Goal: Transaction & Acquisition: Purchase product/service

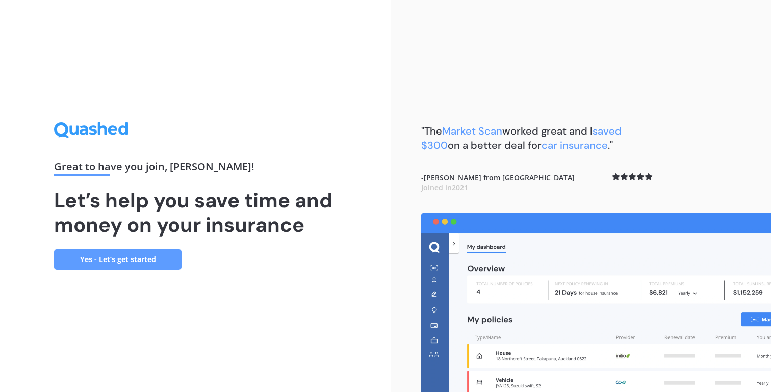
click at [149, 254] on link "Yes - Let’s get started" at bounding box center [117, 259] width 127 height 20
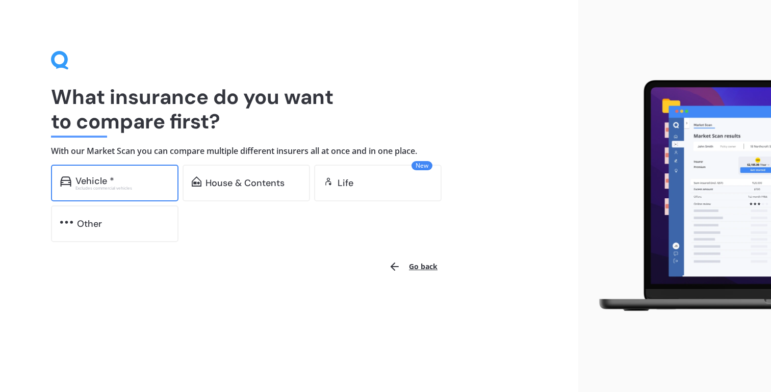
click at [165, 174] on div "Vehicle * Excludes commercial vehicles" at bounding box center [114, 183] width 127 height 37
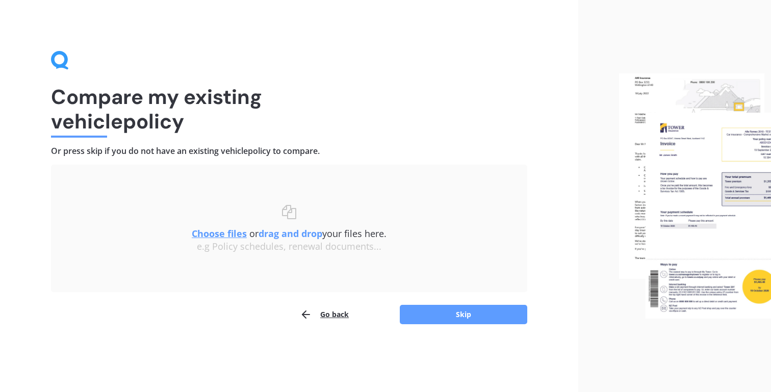
click at [299, 248] on div "e.g Policy schedules, renewal documents..." at bounding box center [288, 246] width 435 height 11
click at [297, 188] on div "Choose files or drag and drop your files here. Choose files or photos e.g Polic…" at bounding box center [288, 228] width 435 height 87
click at [455, 308] on button "Skip" at bounding box center [463, 314] width 127 height 19
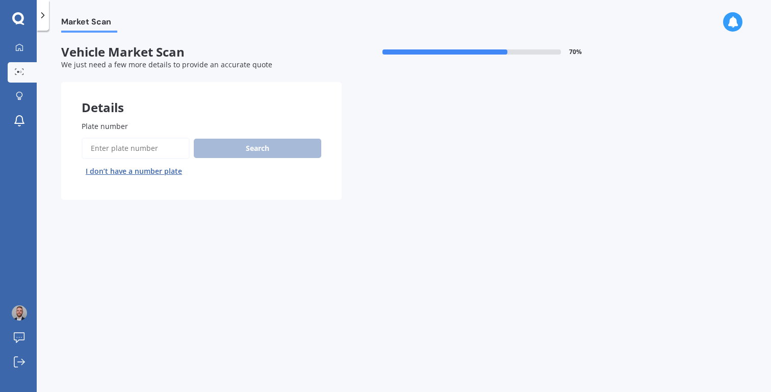
click at [164, 151] on input "Plate number" at bounding box center [136, 148] width 108 height 21
paste input "QAE608"
type input "QAE608"
click at [259, 149] on button "Search" at bounding box center [257, 148] width 127 height 19
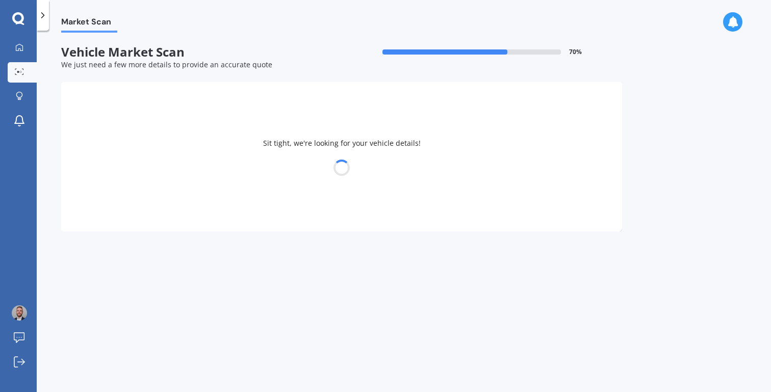
select select "TESLA"
select select "3"
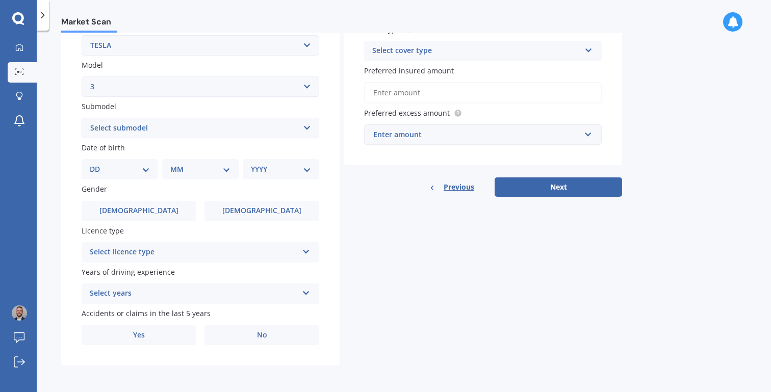
scroll to position [211, 0]
click at [142, 166] on select "DD 01 02 03 04 05 06 07 08 09 10 11 12 13 14 15 16 17 18 19 20 21 22 23 24 25 2…" at bounding box center [120, 169] width 60 height 11
select select "25"
click at [98, 164] on select "DD 01 02 03 04 05 06 07 08 09 10 11 12 13 14 15 16 17 18 19 20 21 22 23 24 25 2…" at bounding box center [120, 169] width 60 height 11
click at [197, 164] on select "MM 01 02 03 04 05 06 07 08 09 10 11 12" at bounding box center [200, 169] width 60 height 11
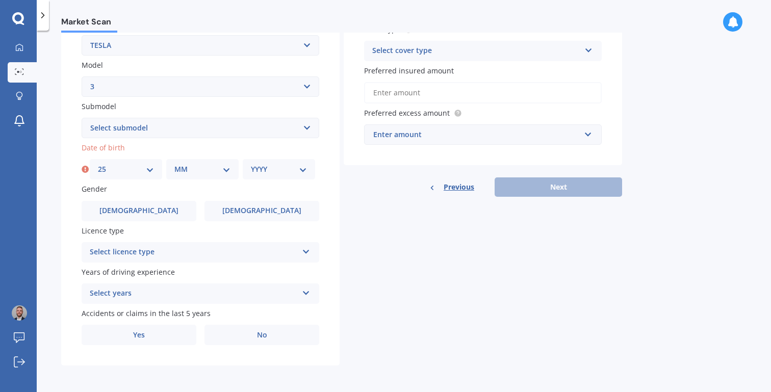
select select "07"
click at [174, 164] on select "MM 01 02 03 04 05 06 07 08 09 10 11 12" at bounding box center [202, 169] width 56 height 11
click at [288, 165] on select "YYYY 2025 2024 2023 2022 2021 2020 2019 2018 2017 2016 2015 2014 2013 2012 2011…" at bounding box center [279, 169] width 56 height 11
select select "1997"
click at [251, 164] on select "YYYY 2025 2024 2023 2022 2021 2020 2019 2018 2017 2016 2015 2014 2013 2012 2011…" at bounding box center [279, 169] width 56 height 11
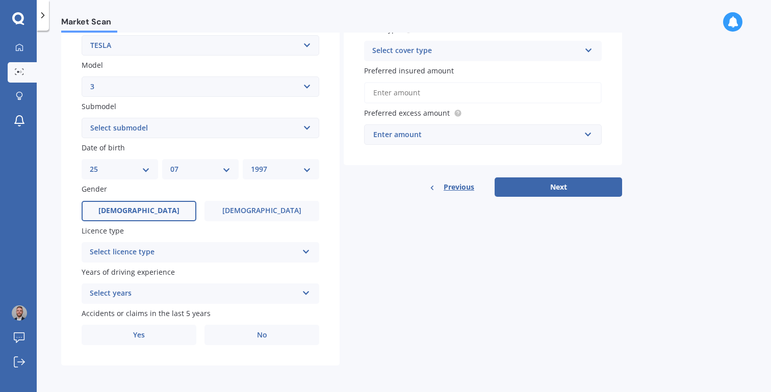
click at [172, 208] on label "[DEMOGRAPHIC_DATA]" at bounding box center [139, 211] width 115 height 20
click at [0, 0] on input "[DEMOGRAPHIC_DATA]" at bounding box center [0, 0] width 0 height 0
click at [145, 251] on div "Select licence type" at bounding box center [194, 252] width 208 height 12
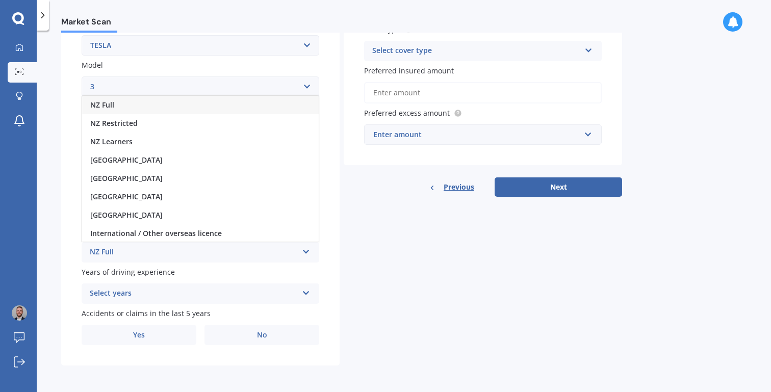
click at [147, 110] on div "NZ Full" at bounding box center [200, 105] width 237 height 18
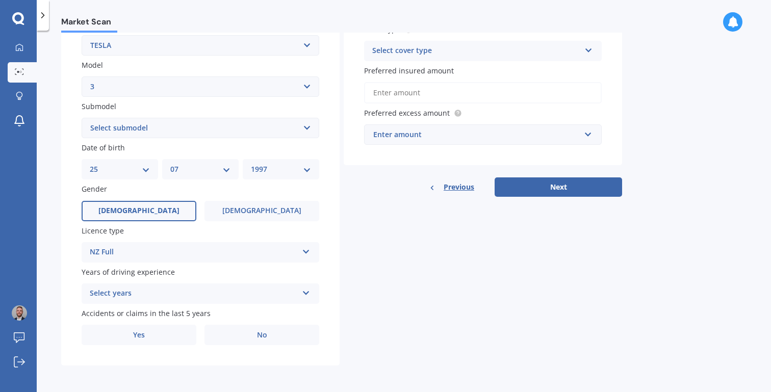
click at [137, 293] on div "Select years" at bounding box center [194, 294] width 208 height 12
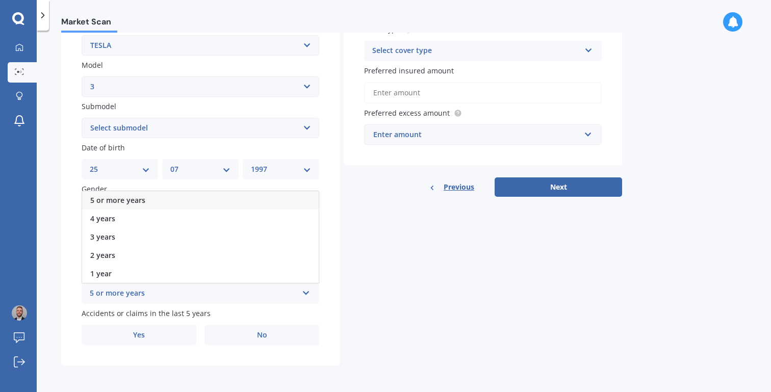
click at [144, 202] on div "5 or more years" at bounding box center [200, 200] width 237 height 18
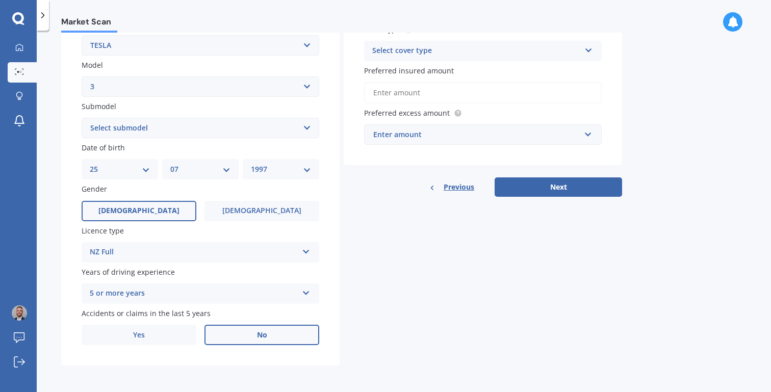
click at [270, 328] on label "No" at bounding box center [261, 335] width 115 height 20
click at [0, 0] on input "No" at bounding box center [0, 0] width 0 height 0
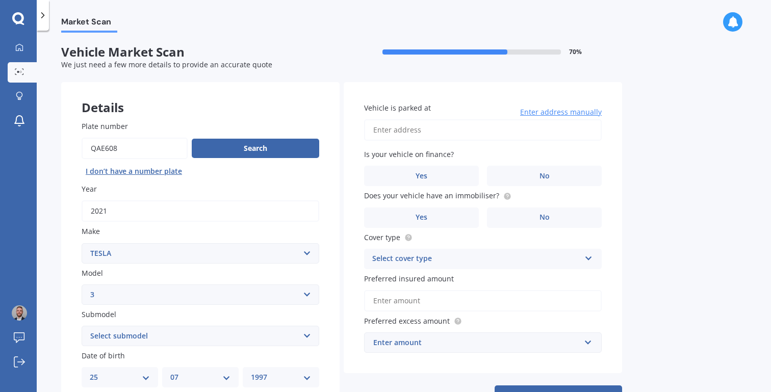
click at [426, 123] on input "Vehicle is parked at" at bounding box center [483, 129] width 238 height 21
type input "[STREET_ADDRESS][PERSON_NAME] 2019"
drag, startPoint x: 449, startPoint y: 173, endPoint x: 467, endPoint y: 180, distance: 19.5
click at [449, 174] on label "Yes" at bounding box center [421, 176] width 115 height 20
click at [0, 0] on input "Yes" at bounding box center [0, 0] width 0 height 0
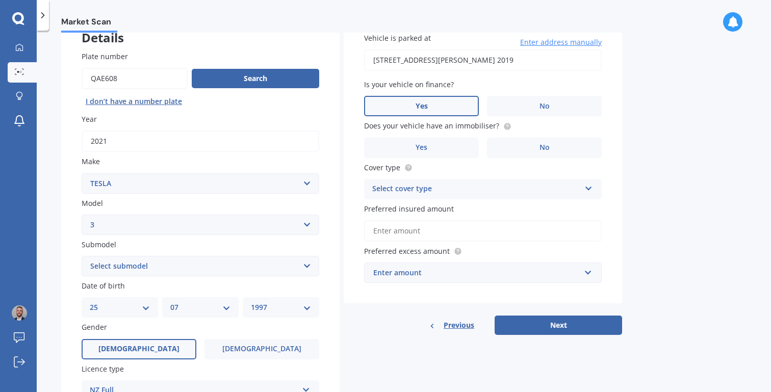
scroll to position [70, 0]
click at [472, 125] on span "Does your vehicle have an immobiliser?" at bounding box center [431, 126] width 135 height 10
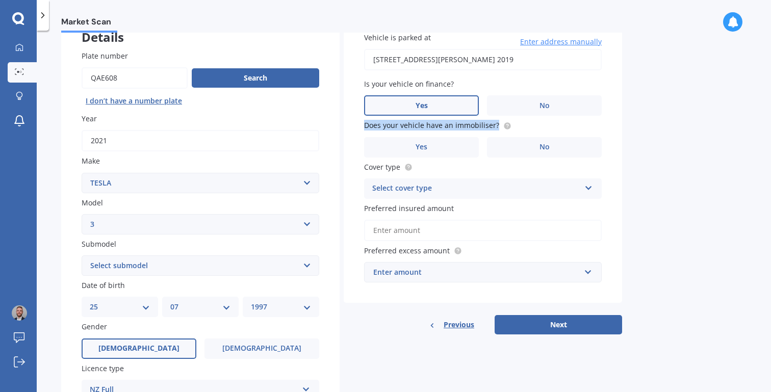
click at [472, 125] on span "Does your vehicle have an immobiliser?" at bounding box center [431, 126] width 135 height 10
copy div "Does your vehicle have an immobiliser?"
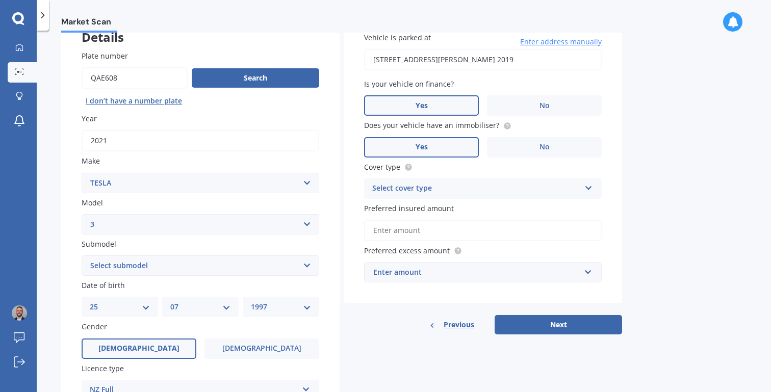
click at [450, 147] on label "Yes" at bounding box center [421, 147] width 115 height 20
click at [0, 0] on input "Yes" at bounding box center [0, 0] width 0 height 0
click at [445, 195] on div "Select cover type Comprehensive Third Party, Fire & Theft Third Party" at bounding box center [483, 188] width 238 height 20
click at [454, 213] on div "Comprehensive" at bounding box center [483, 208] width 237 height 18
click at [431, 229] on input "Preferred insured amount" at bounding box center [483, 230] width 238 height 21
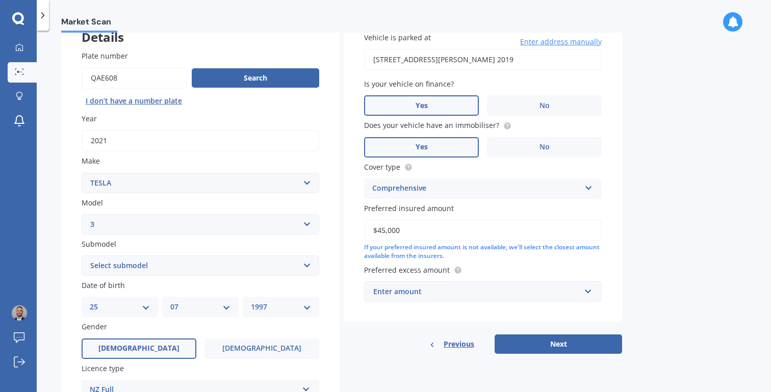
click at [667, 157] on div "Market Scan Vehicle Market Scan 70 % We just need a few more details to provide…" at bounding box center [404, 213] width 734 height 361
click at [446, 228] on input "$45,000" at bounding box center [483, 230] width 238 height 21
click at [447, 228] on input "$45,000" at bounding box center [483, 230] width 238 height 21
click at [600, 211] on div "Preferred insured amount $45,000 If your preferred insured amount is not availa…" at bounding box center [483, 232] width 238 height 58
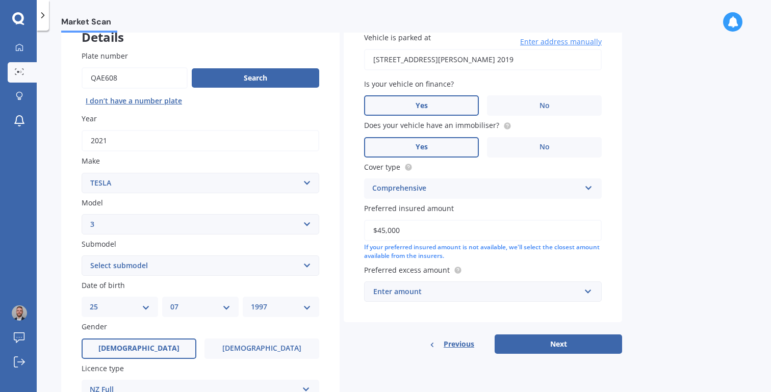
click at [452, 228] on input "$45,000" at bounding box center [483, 230] width 238 height 21
drag, startPoint x: 446, startPoint y: 229, endPoint x: 365, endPoint y: 226, distance: 80.6
click at [365, 226] on input "$45,000" at bounding box center [483, 230] width 238 height 21
type input "$6"
type input "$46,000"
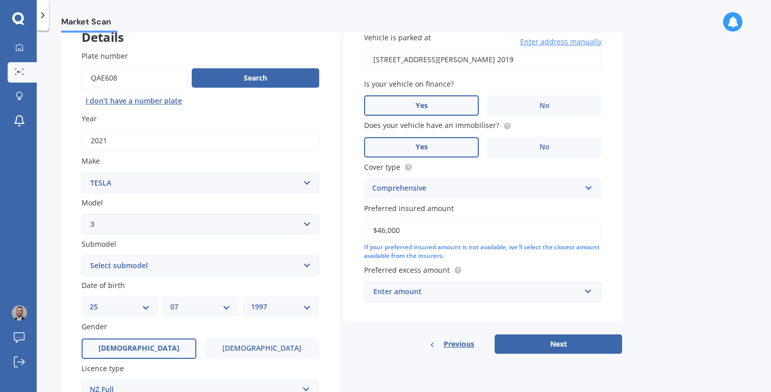
click at [606, 189] on div "Vehicle is parked at [STREET_ADDRESS][PERSON_NAME] 2019 Enter address manually …" at bounding box center [483, 167] width 278 height 310
click at [466, 293] on div "Enter amount" at bounding box center [476, 291] width 207 height 11
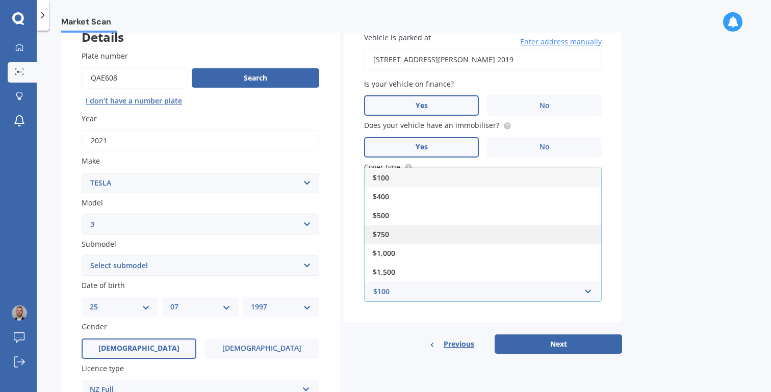
click at [417, 238] on div "$750" at bounding box center [483, 234] width 237 height 19
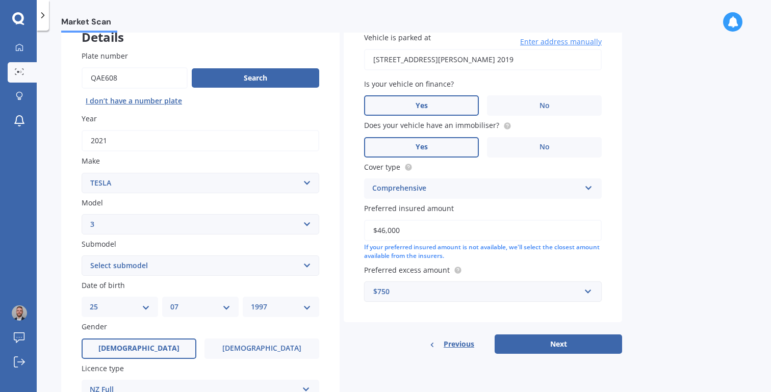
click at [448, 290] on div "$750" at bounding box center [476, 291] width 207 height 11
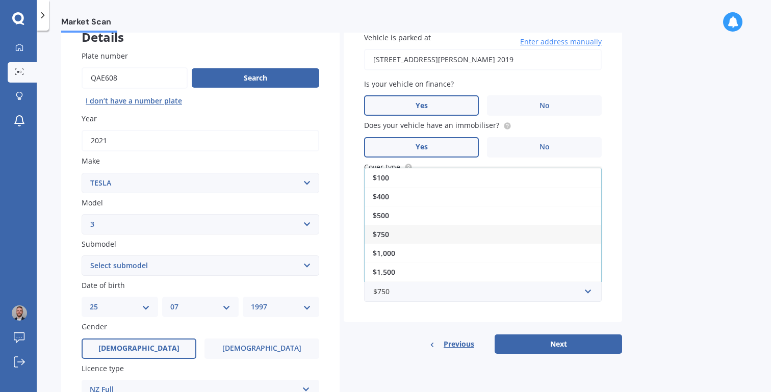
drag, startPoint x: 683, startPoint y: 231, endPoint x: 633, endPoint y: 323, distance: 104.0
click at [683, 232] on div "Market Scan Vehicle Market Scan 70 % We just need a few more details to provide…" at bounding box center [404, 213] width 734 height 361
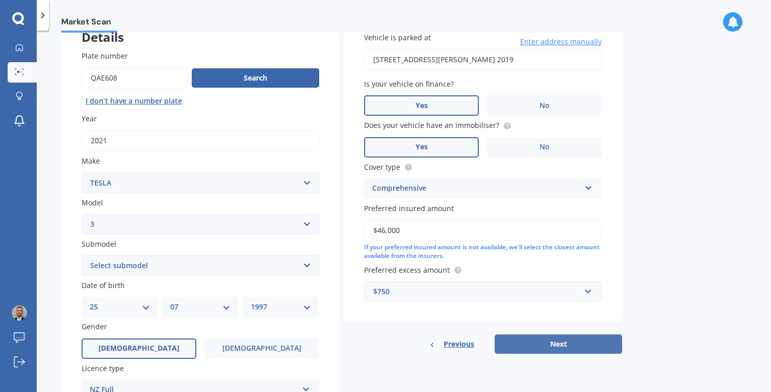
click at [582, 346] on button "Next" at bounding box center [558, 343] width 127 height 19
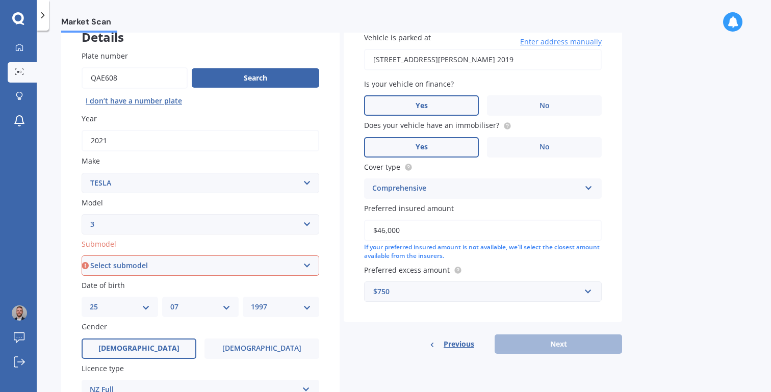
click at [189, 263] on select "Select submodel EV" at bounding box center [201, 265] width 238 height 20
select select "EV"
click at [82, 256] on select "Select submodel EV" at bounding box center [201, 265] width 238 height 20
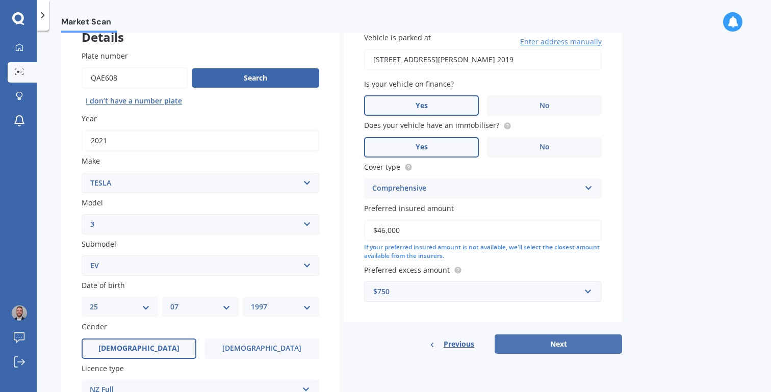
click at [558, 346] on button "Next" at bounding box center [558, 343] width 127 height 19
select select "25"
select select "07"
select select "1997"
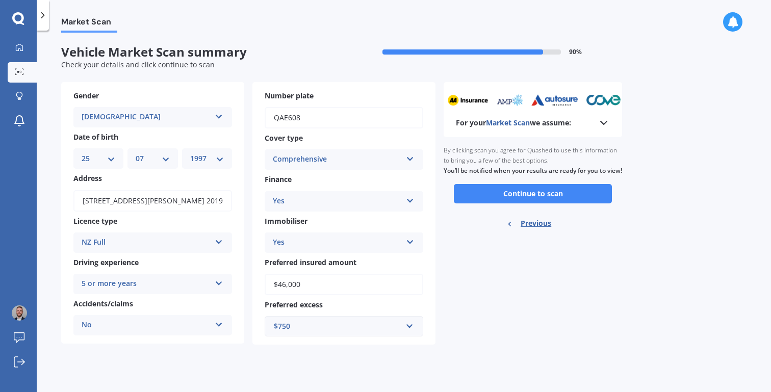
scroll to position [0, 0]
click at [498, 203] on button "Continue to scan" at bounding box center [533, 193] width 158 height 19
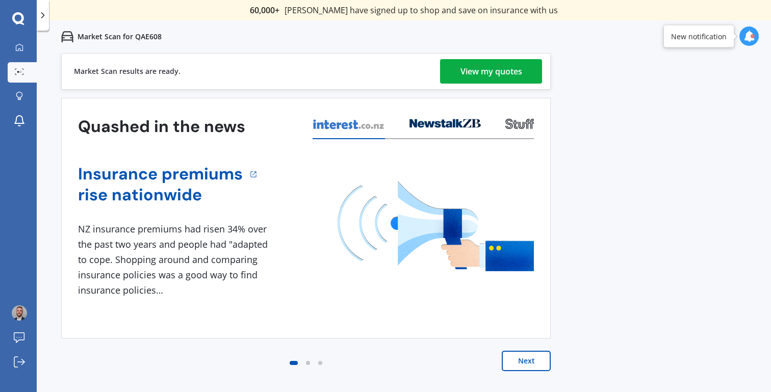
click at [529, 75] on link "View my quotes" at bounding box center [491, 71] width 102 height 24
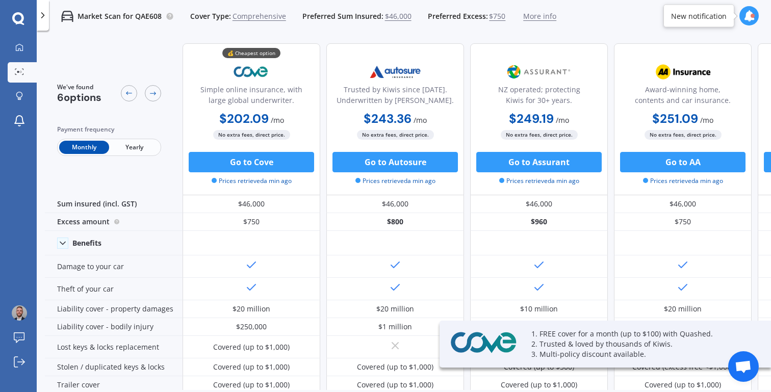
click at [130, 151] on span "Yearly" at bounding box center [134, 147] width 50 height 13
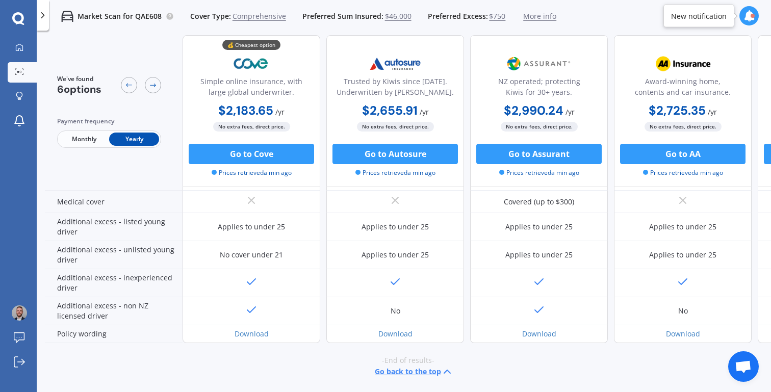
scroll to position [484, 0]
click at [280, 151] on button "Go to Cove" at bounding box center [251, 154] width 125 height 20
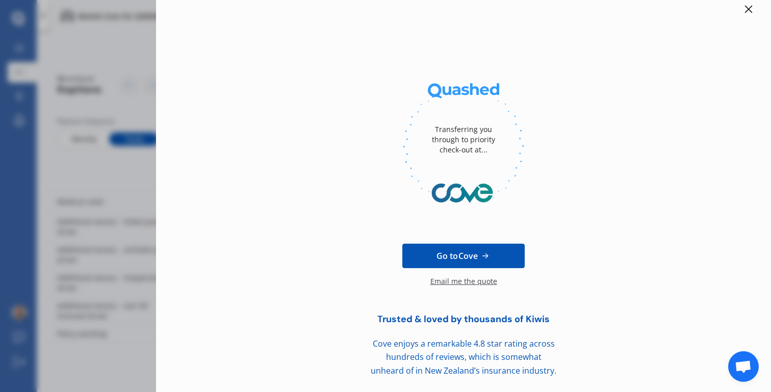
scroll to position [15, 0]
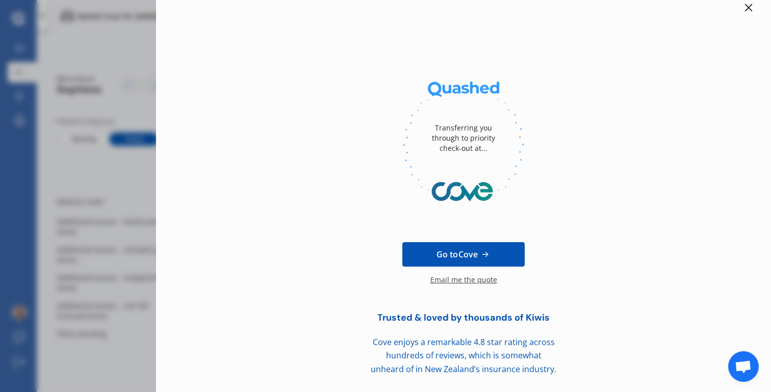
click at [484, 279] on div "Email me the quote" at bounding box center [463, 285] width 67 height 20
click at [747, 10] on div at bounding box center [748, 8] width 12 height 12
